Goal: Task Accomplishment & Management: Use online tool/utility

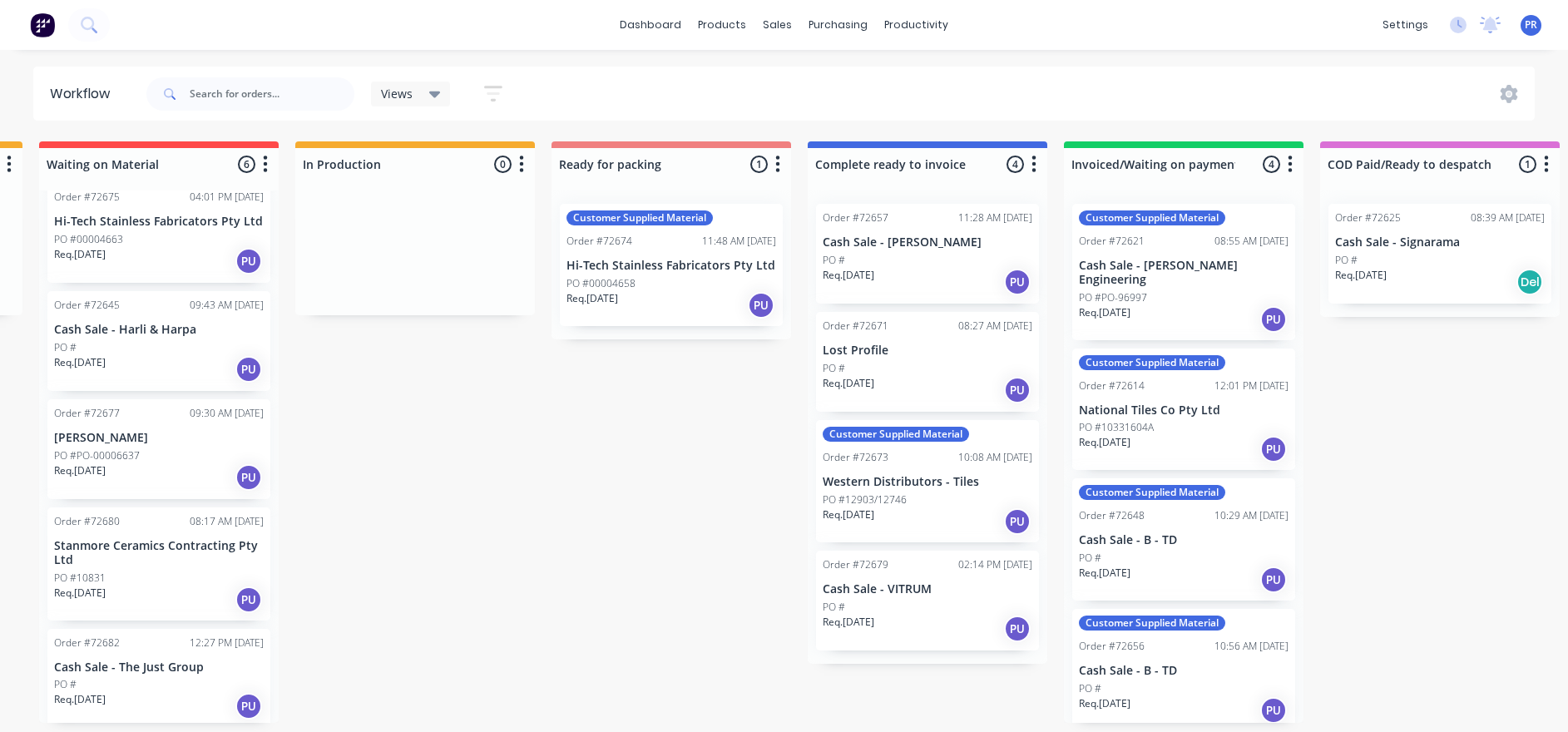
scroll to position [10, 765]
click at [282, 392] on div "Labels" at bounding box center [248, 385] width 167 height 34
click at [255, 397] on div "Labels" at bounding box center [291, 391] width 167 height 34
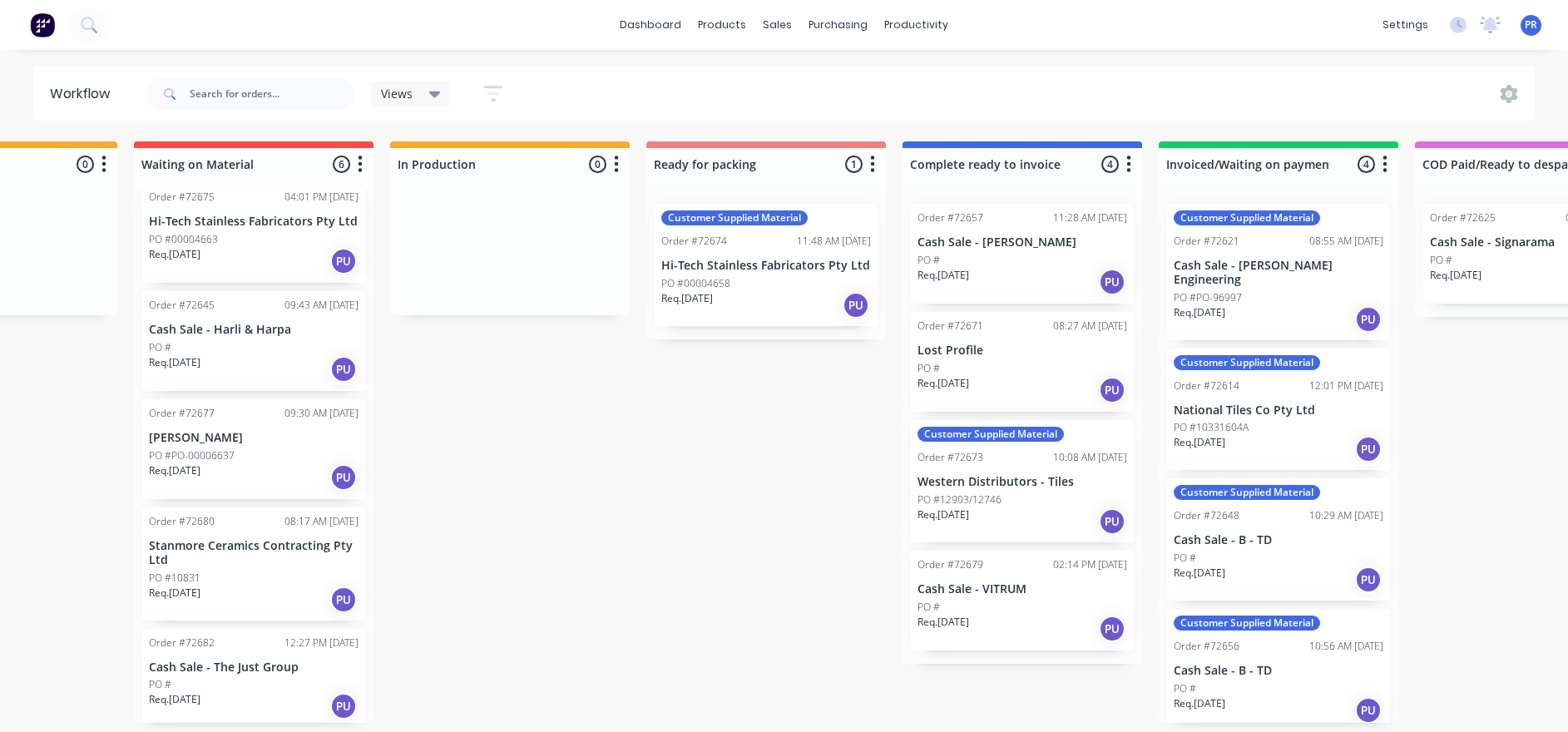
scroll to position [10, 669]
click at [306, 414] on div "Labels" at bounding box center [348, 414] width 167 height 34
click at [250, 431] on p "[PERSON_NAME]" at bounding box center [255, 438] width 210 height 14
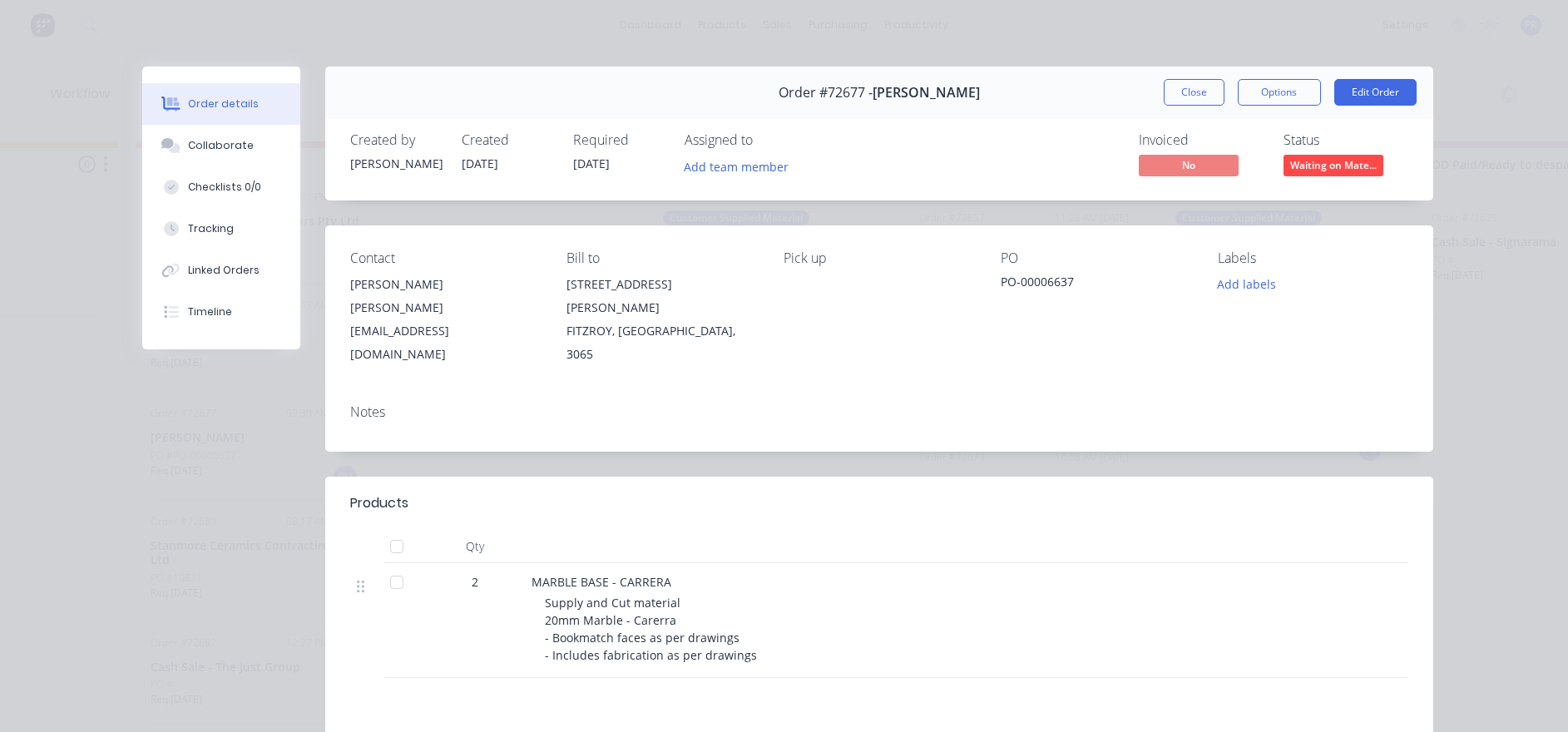
scroll to position [0, 669]
click at [1194, 93] on button "Close" at bounding box center [1194, 93] width 61 height 27
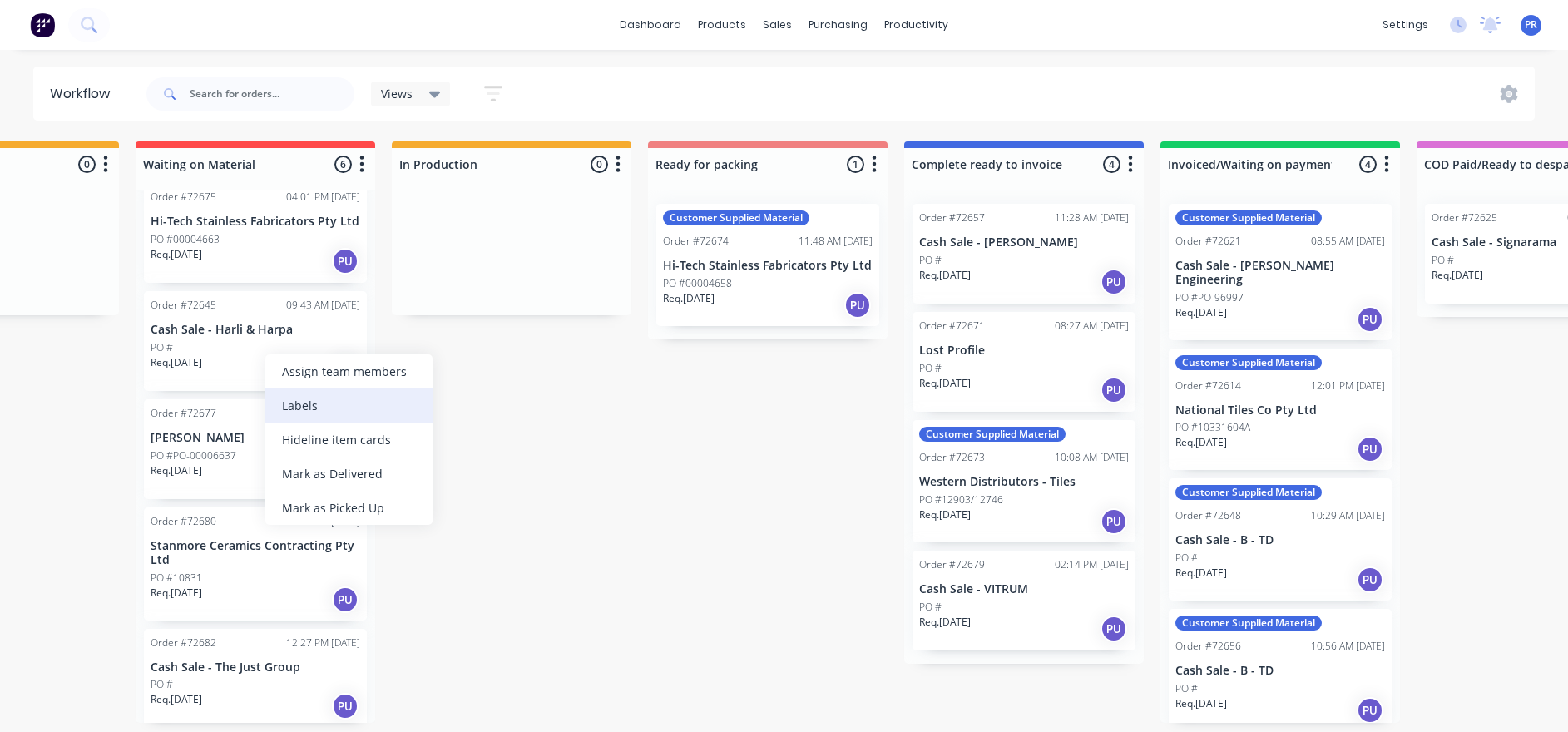
click at [323, 400] on div "Labels" at bounding box center [348, 406] width 167 height 34
click at [252, 329] on p "Cash Sale - Harli & Harpa" at bounding box center [255, 330] width 210 height 14
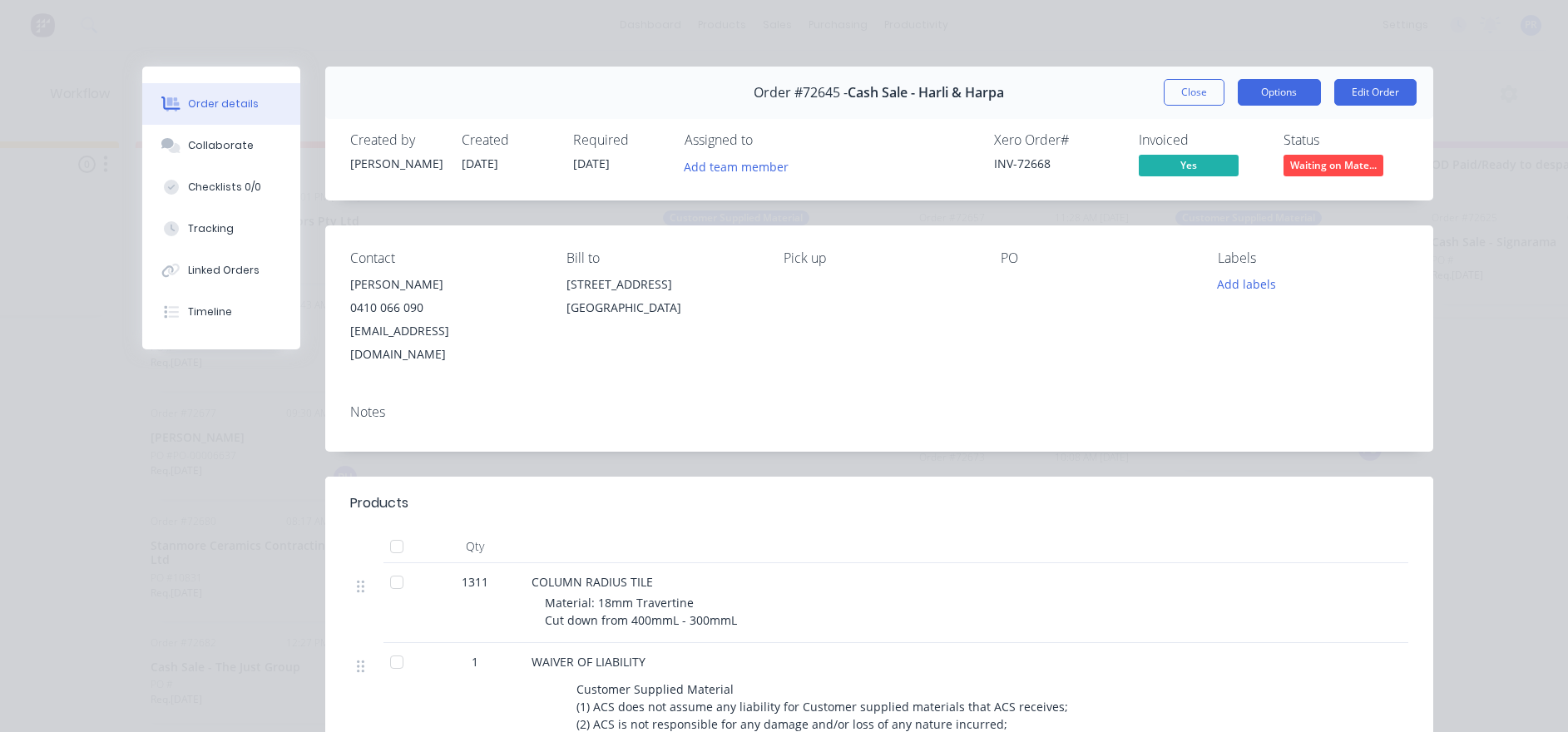
click at [1251, 93] on button "Options" at bounding box center [1279, 93] width 83 height 27
click at [1179, 358] on div "Contact [PERSON_NAME] [PHONE_NUMBER] [EMAIL_ADDRESS][DOMAIN_NAME] Bill to [STRE…" at bounding box center [880, 308] width 1108 height 166
click at [1248, 278] on button "Add labels" at bounding box center [1246, 284] width 77 height 23
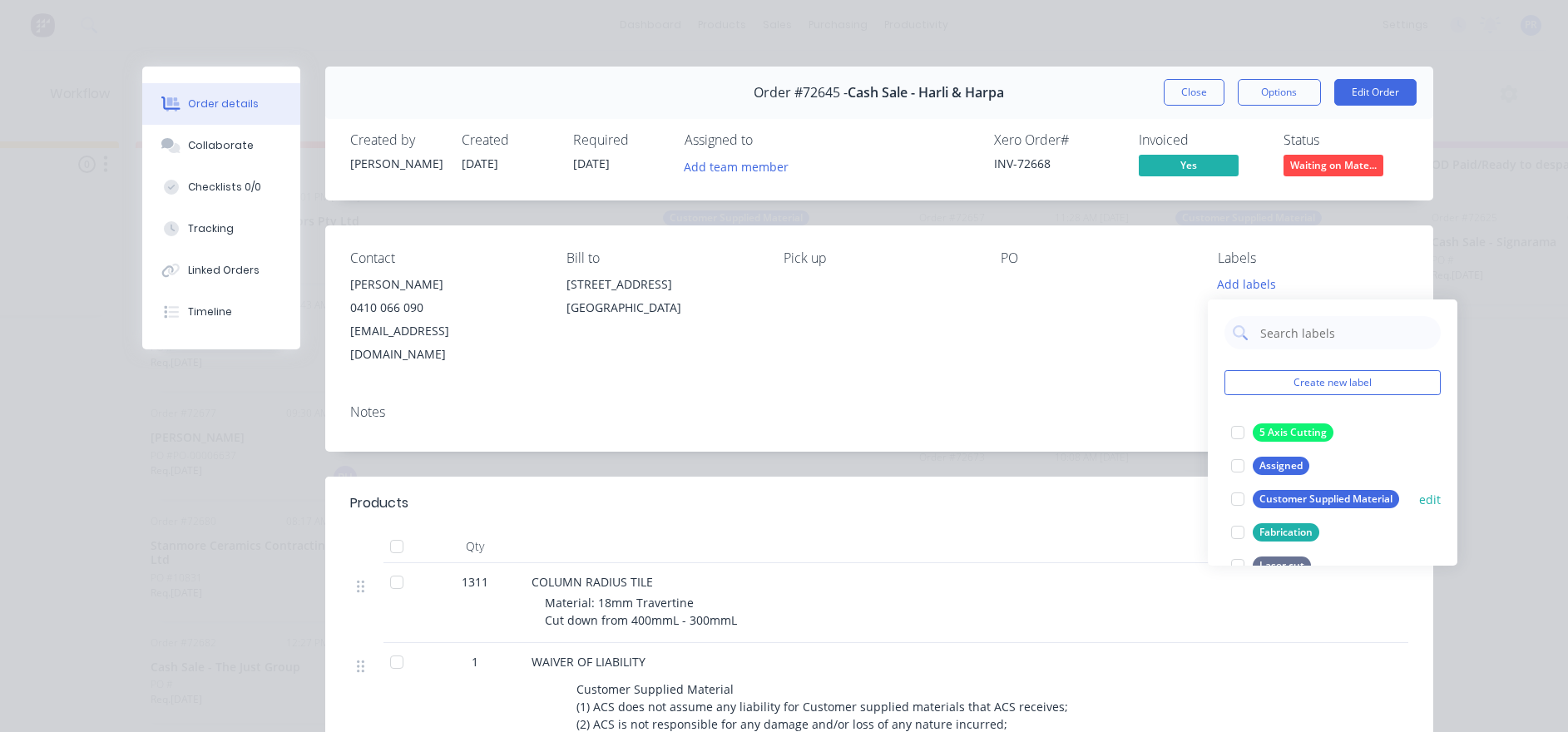
click at [1243, 491] on div at bounding box center [1238, 499] width 34 height 34
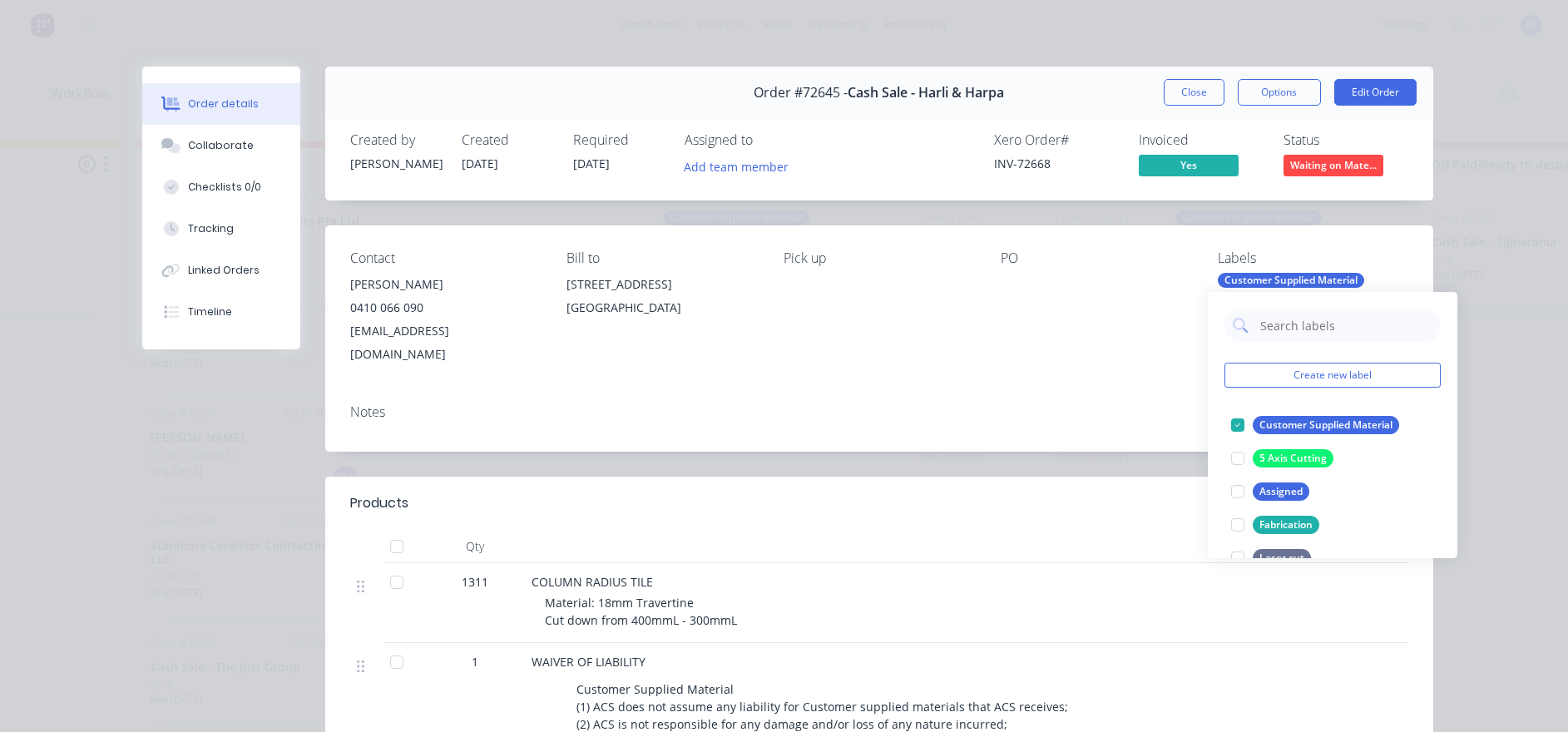
click at [1220, 103] on div "Close Options Edit Order" at bounding box center [1290, 93] width 253 height 27
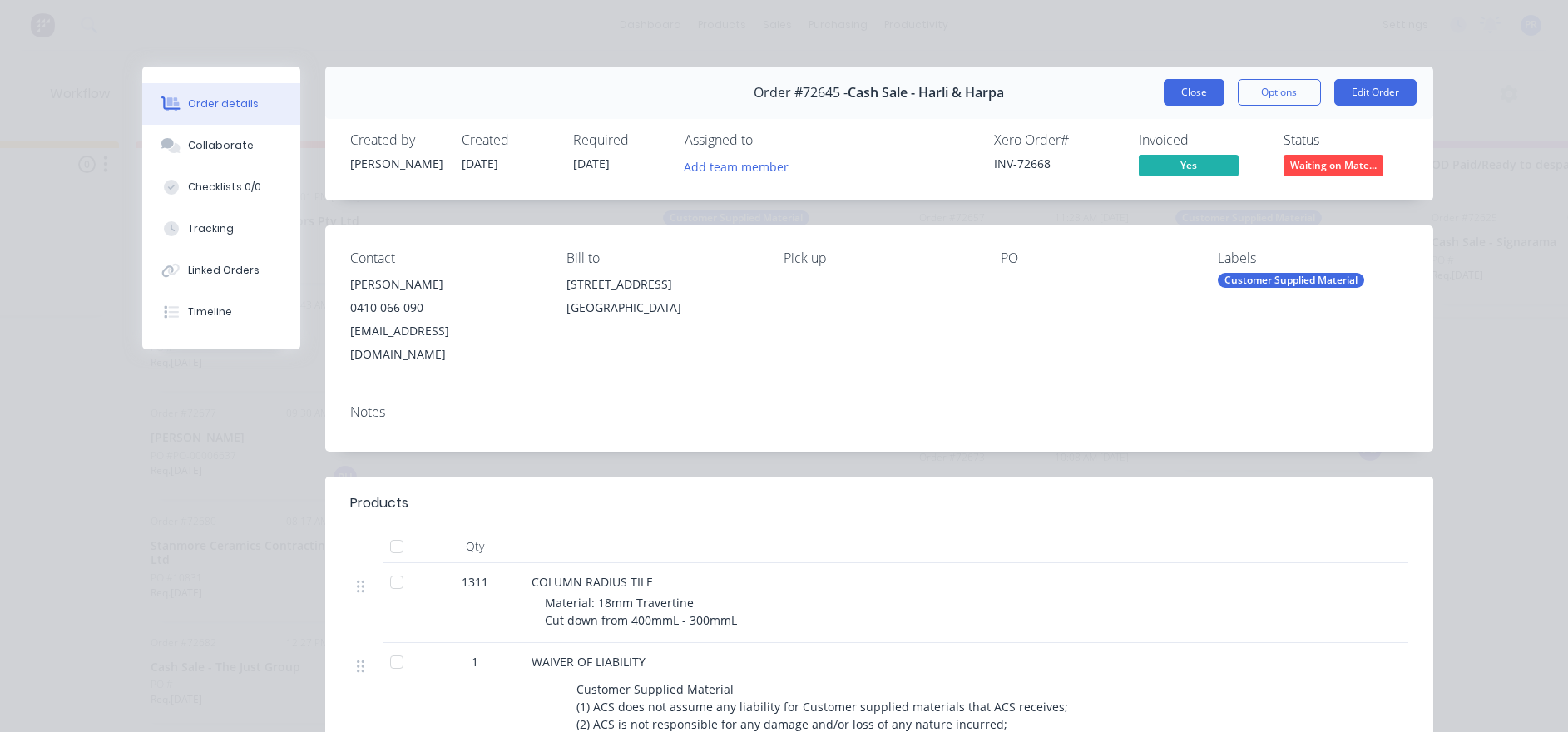
click at [1191, 96] on button "Close" at bounding box center [1194, 93] width 61 height 27
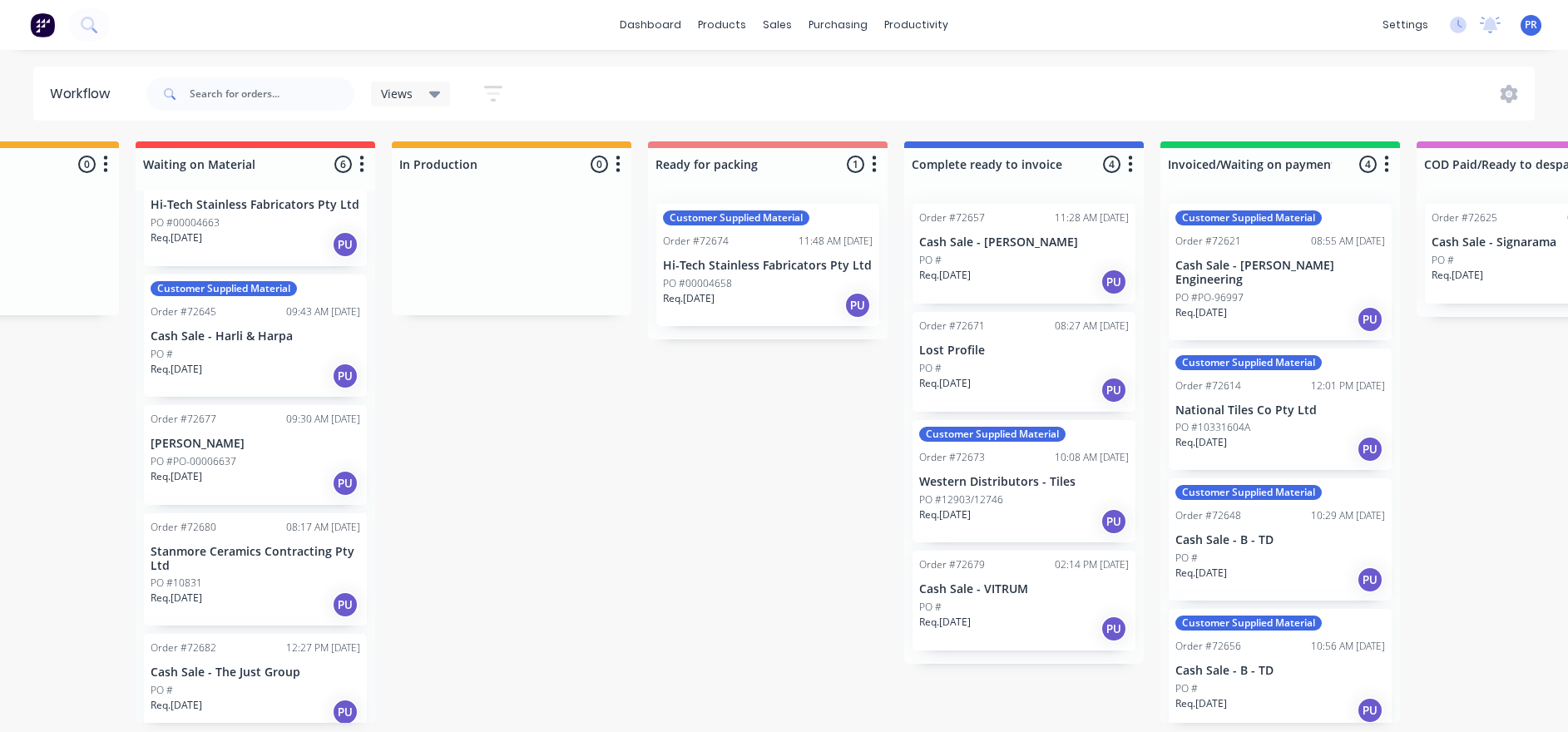
scroll to position [151, 0]
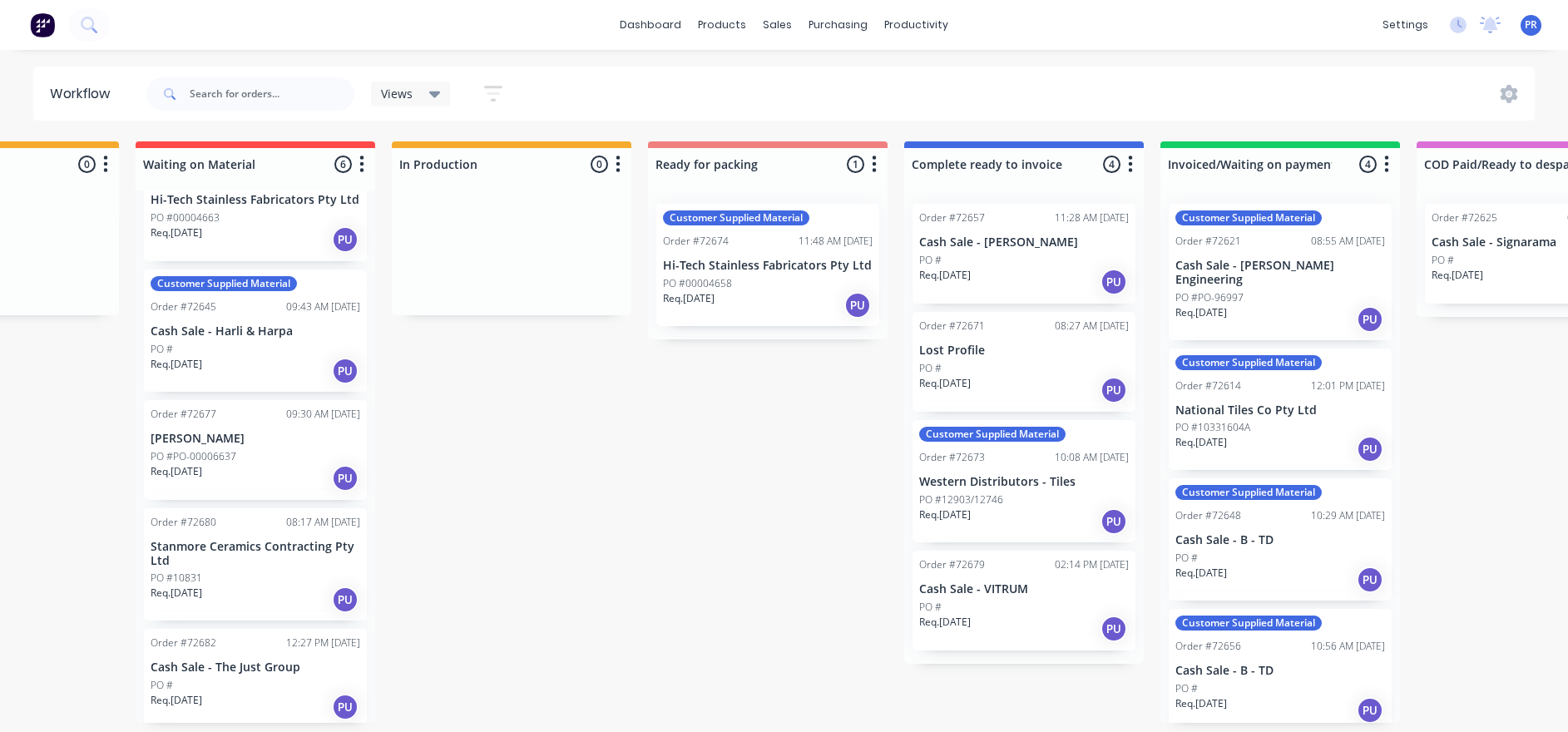
click at [237, 551] on p "Stanmore Ceramics Contracting Pty Ltd" at bounding box center [255, 554] width 210 height 29
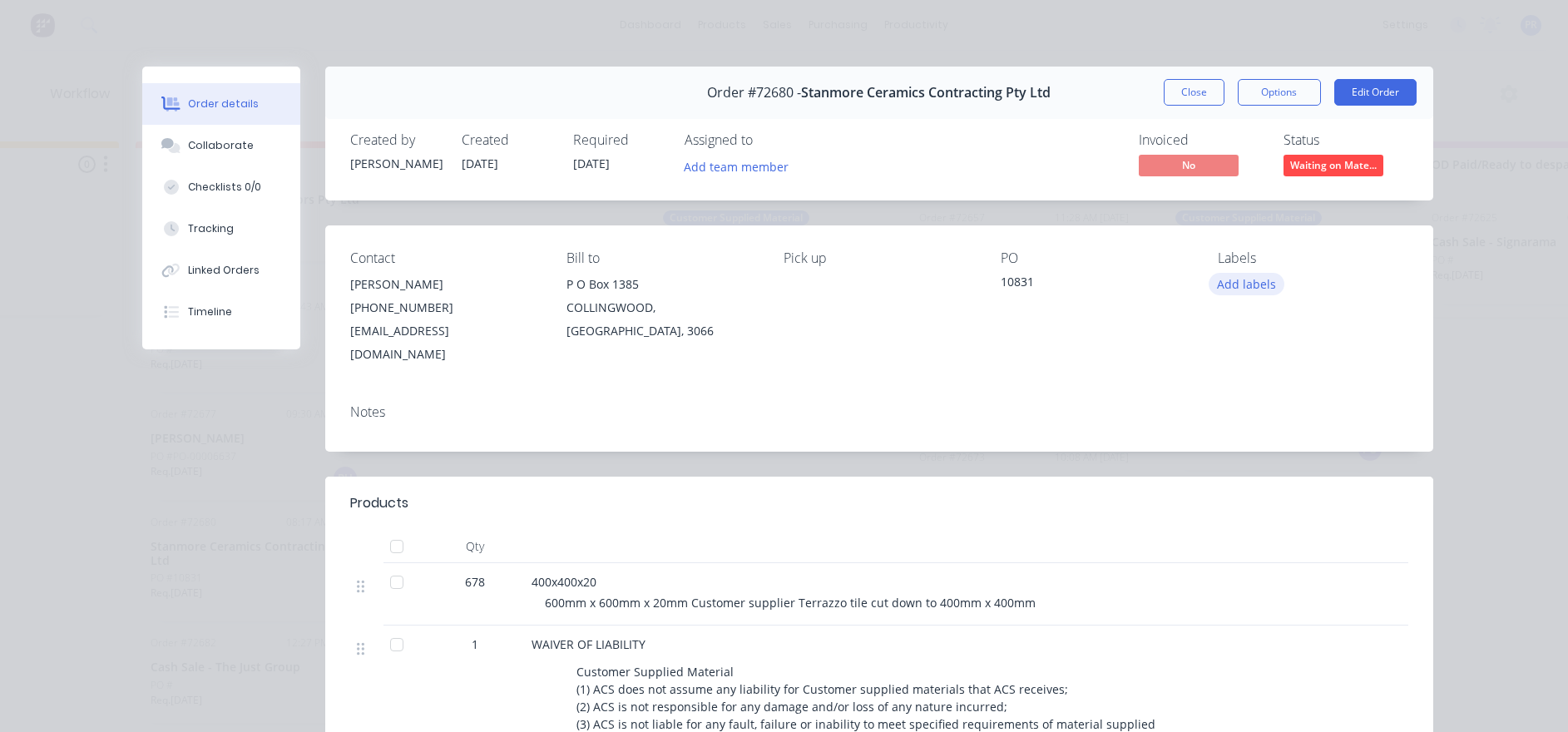
click at [1236, 294] on button "Add labels" at bounding box center [1246, 284] width 77 height 23
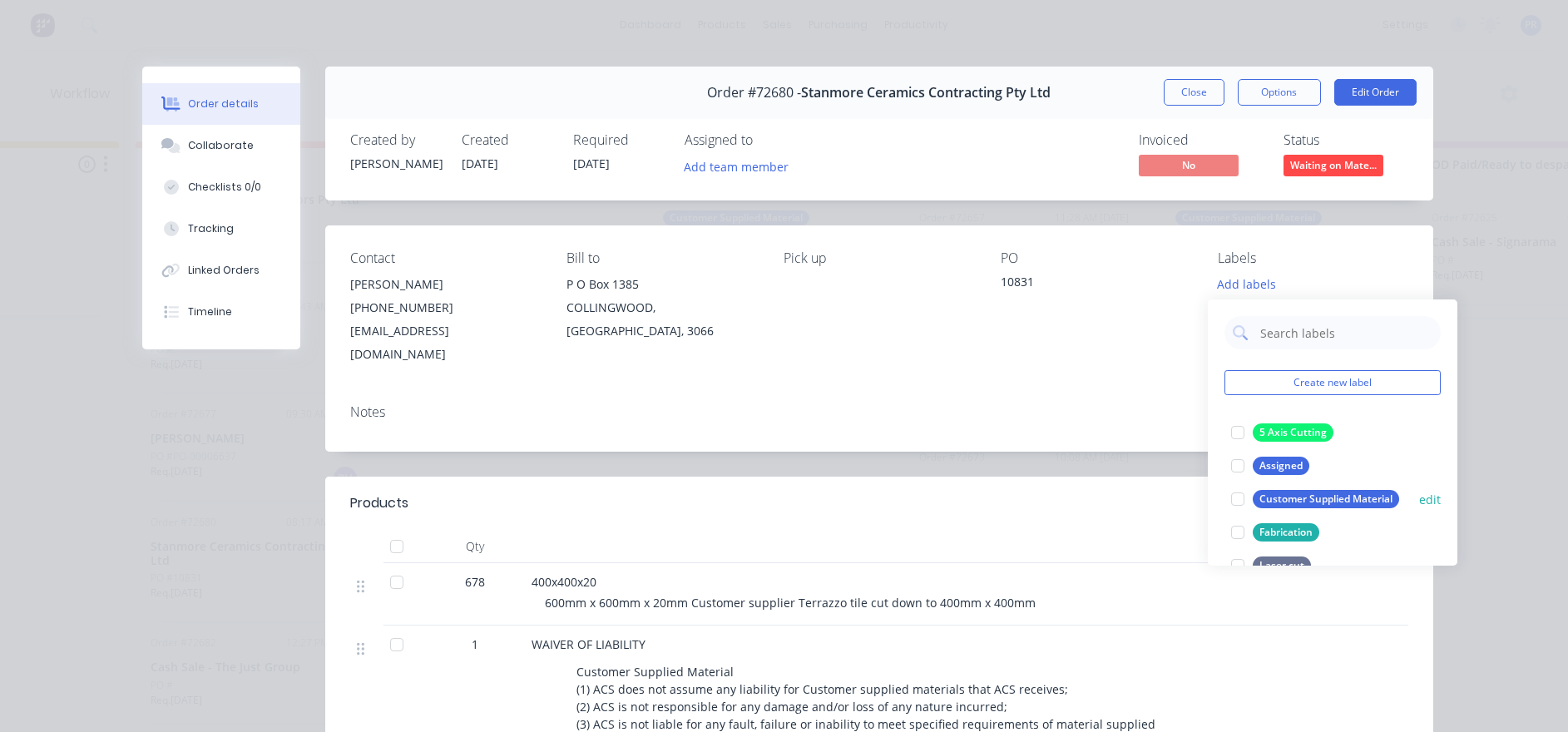
click at [1236, 500] on div at bounding box center [1238, 499] width 34 height 34
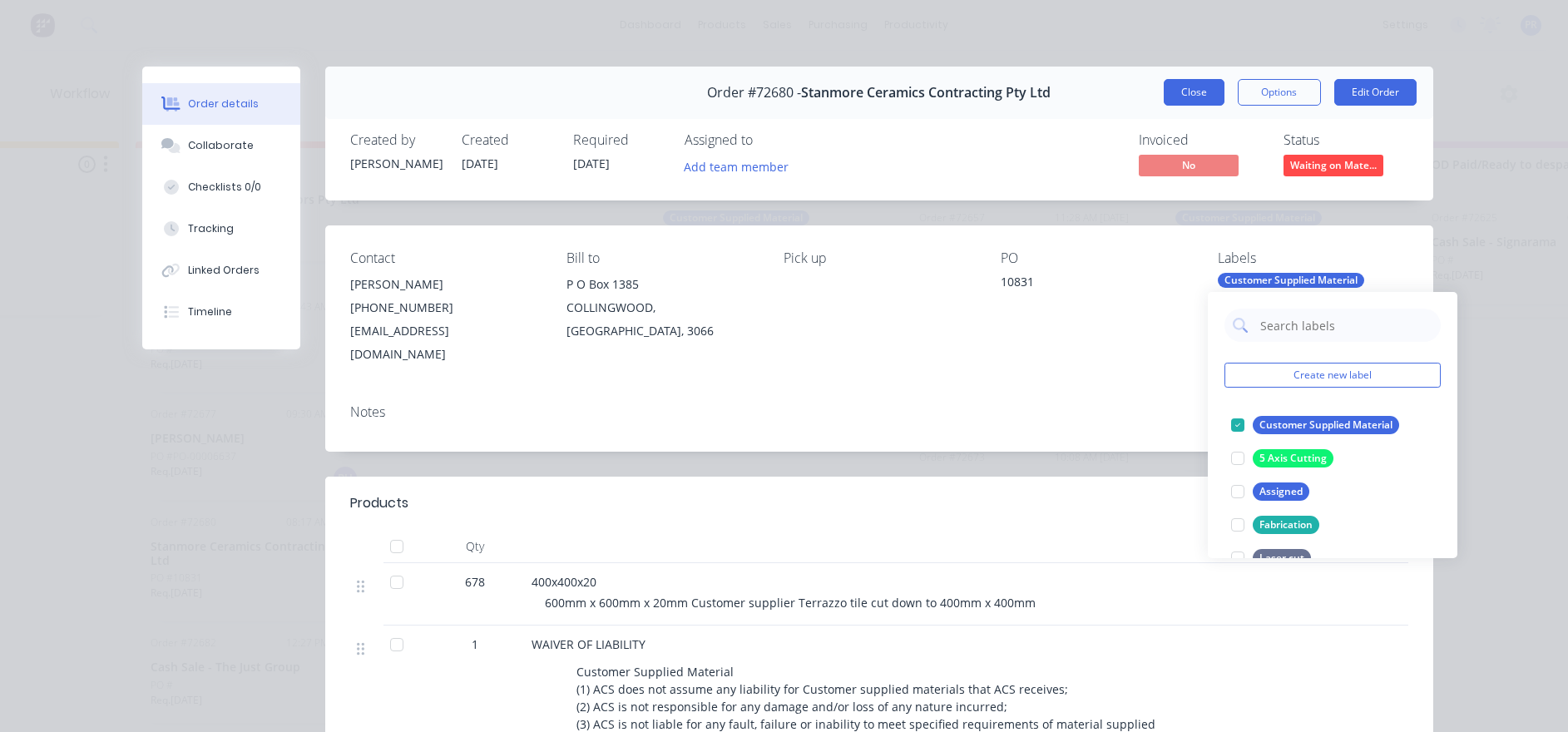
click at [1192, 88] on button "Close" at bounding box center [1194, 93] width 61 height 27
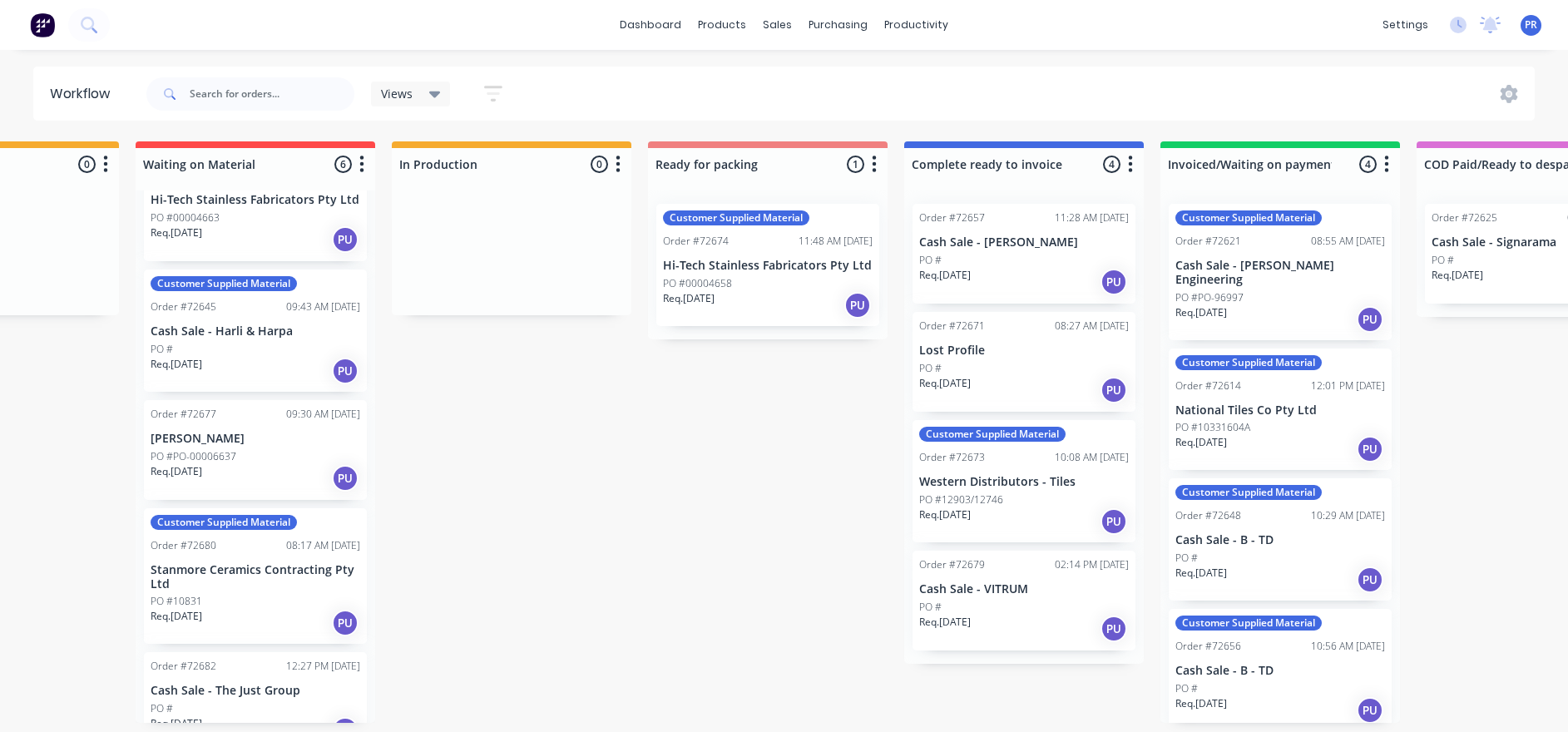
click at [266, 342] on div "PO #" at bounding box center [255, 349] width 210 height 15
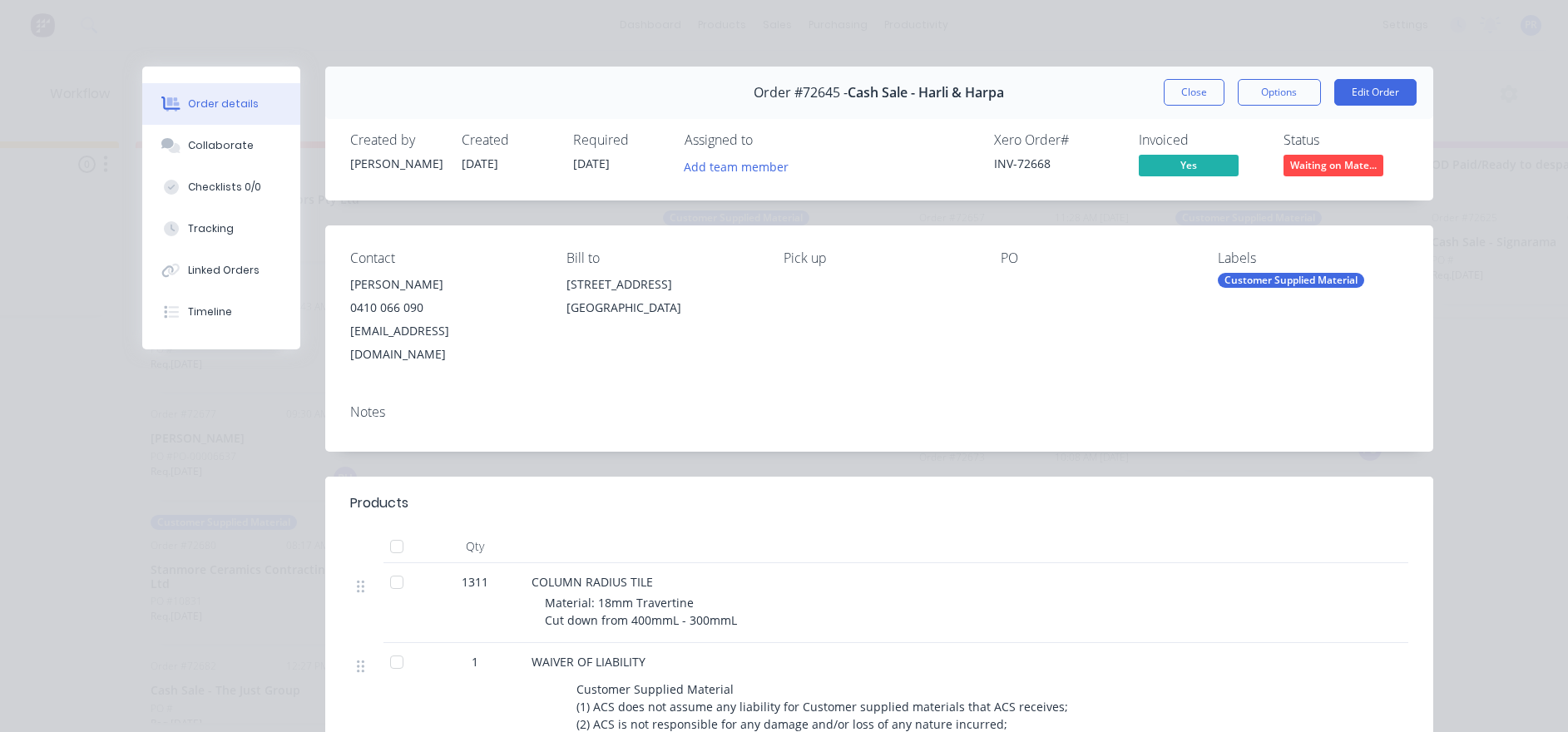
click at [1245, 278] on div "Customer Supplied Material" at bounding box center [1291, 280] width 146 height 15
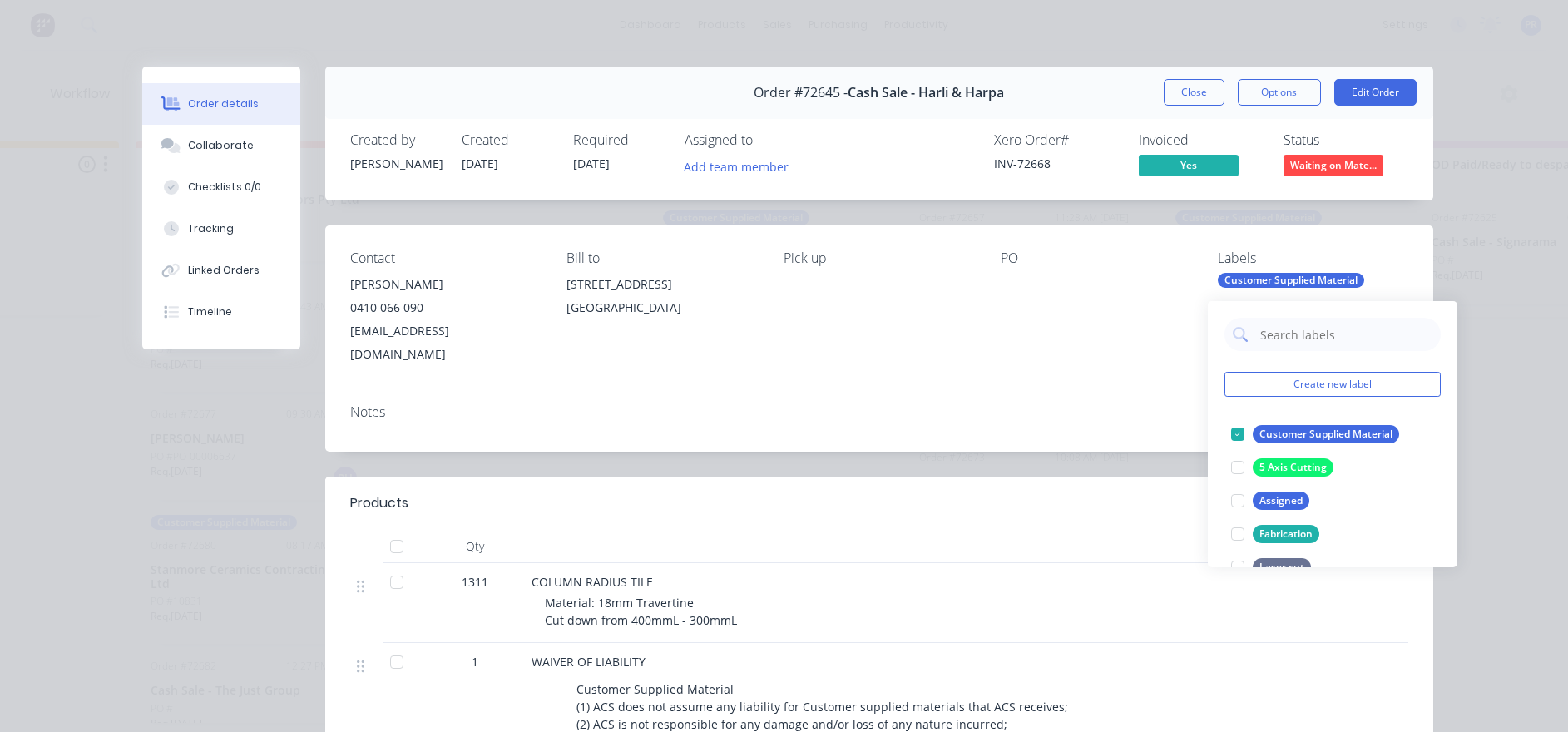
scroll to position [0, 669]
click at [1181, 348] on div "Contact [PERSON_NAME] [PHONE_NUMBER] [EMAIL_ADDRESS][DOMAIN_NAME] Bill to [STRE…" at bounding box center [880, 308] width 1108 height 166
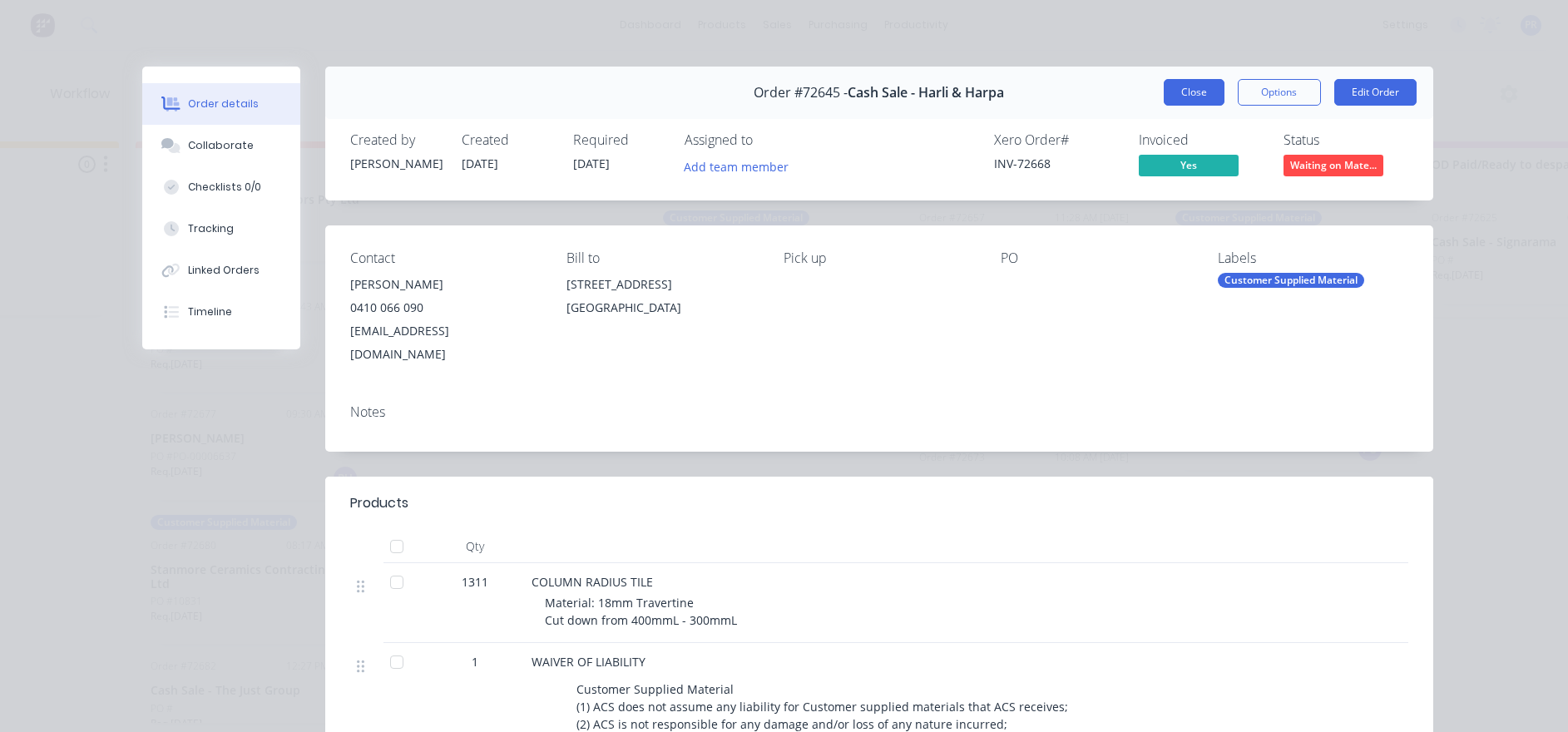
click at [1198, 99] on button "Close" at bounding box center [1194, 93] width 61 height 27
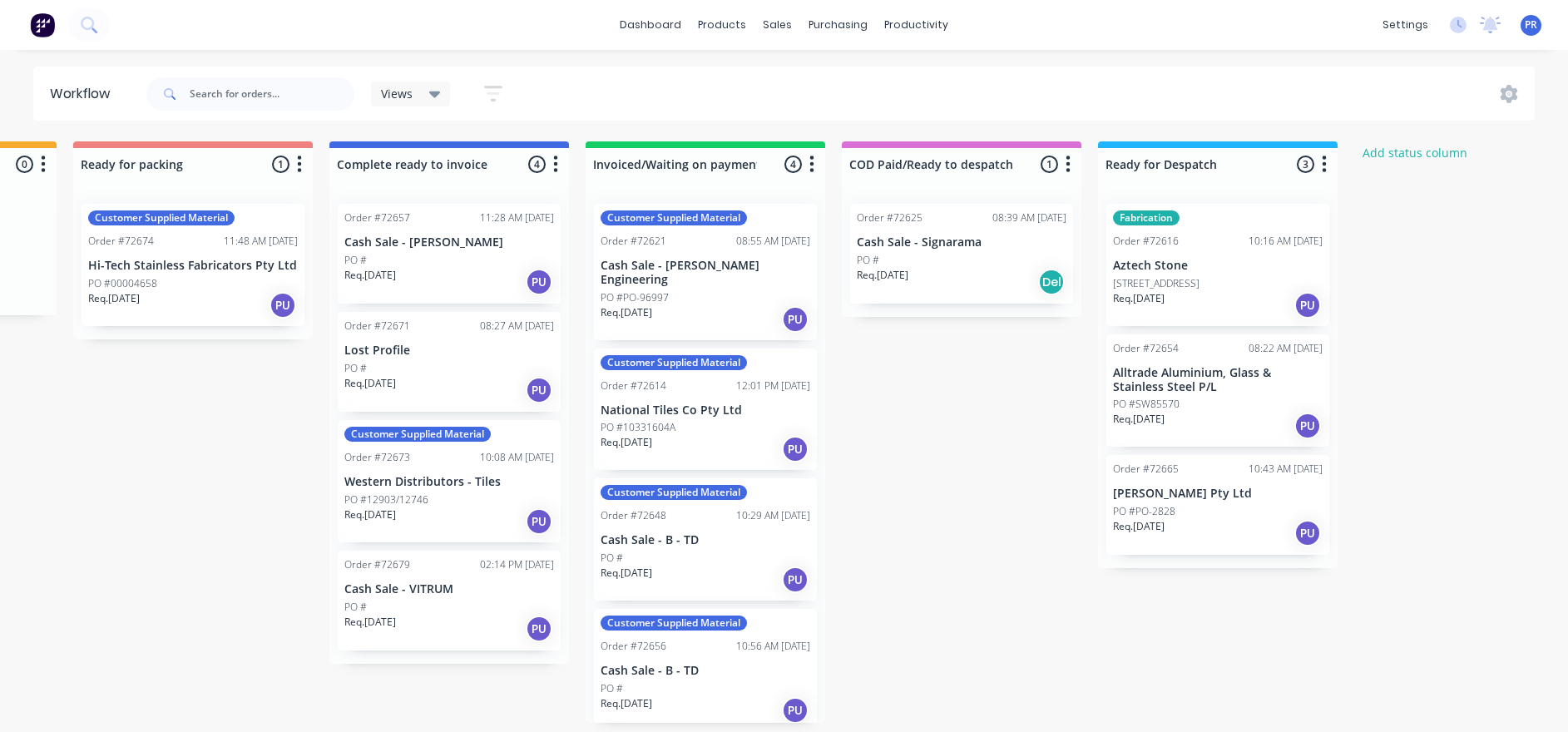
scroll to position [10, 1260]
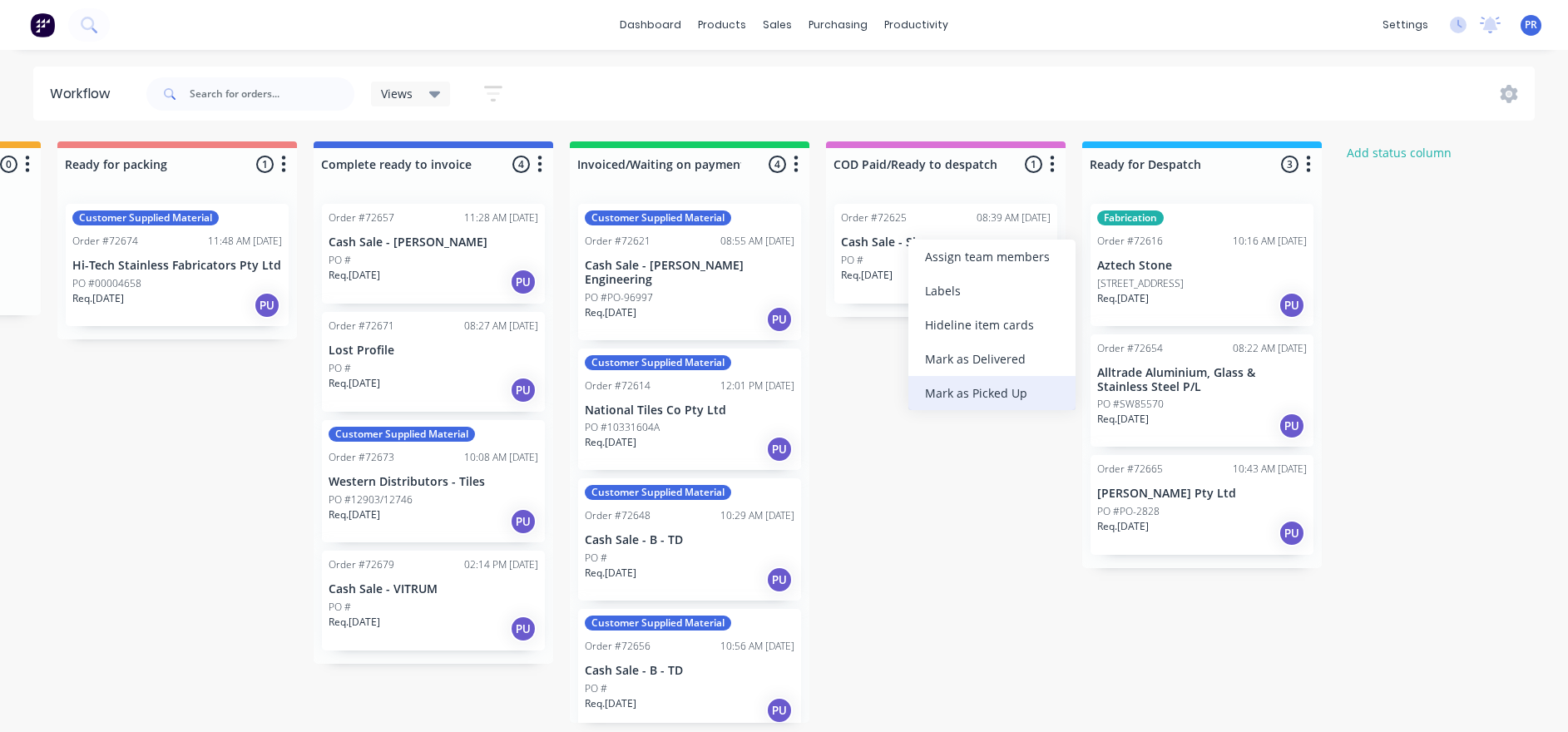
click at [959, 393] on div "Mark as Picked Up" at bounding box center [991, 393] width 167 height 34
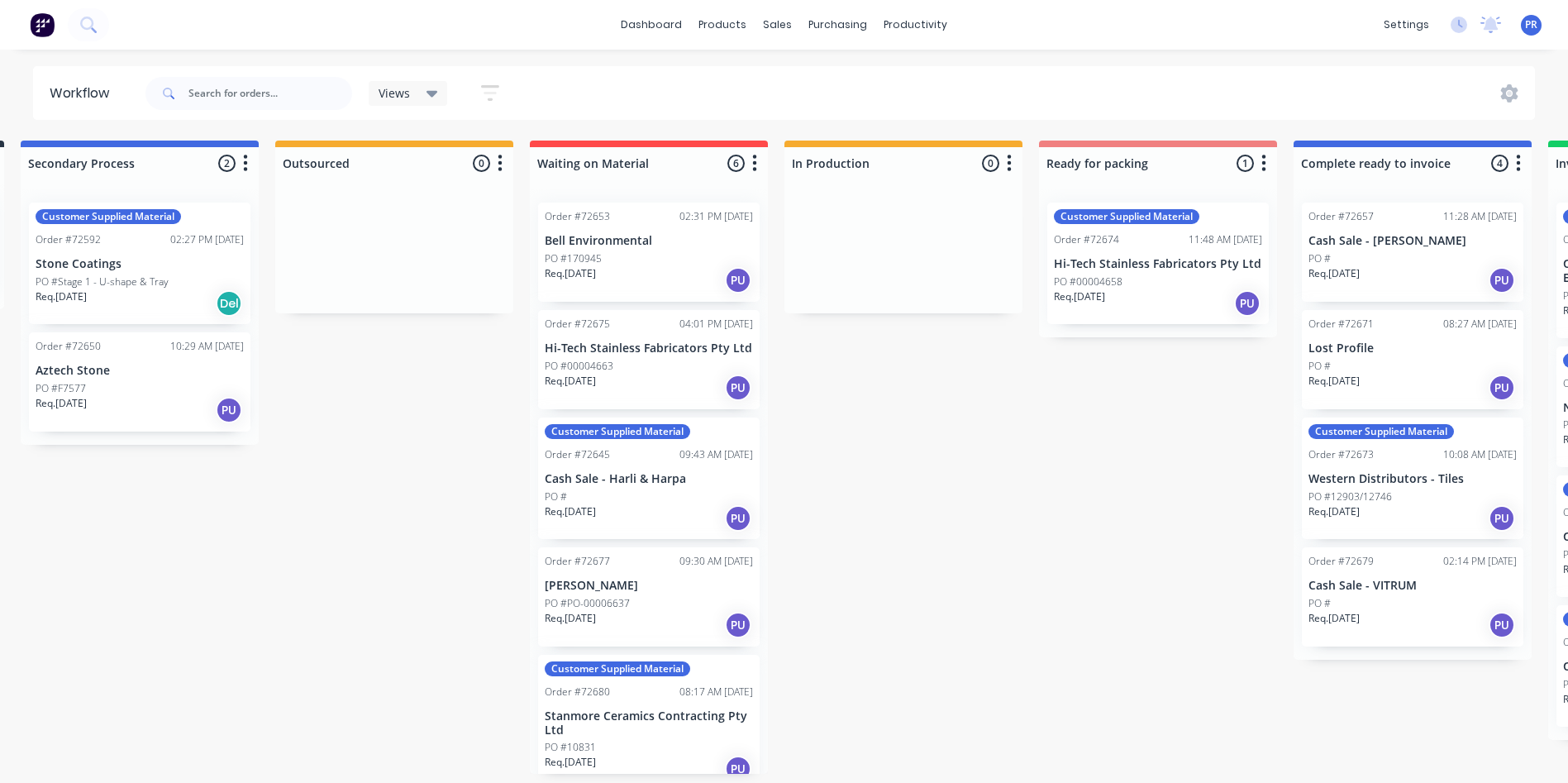
scroll to position [0, 330]
